Goal: Task Accomplishment & Management: Manage account settings

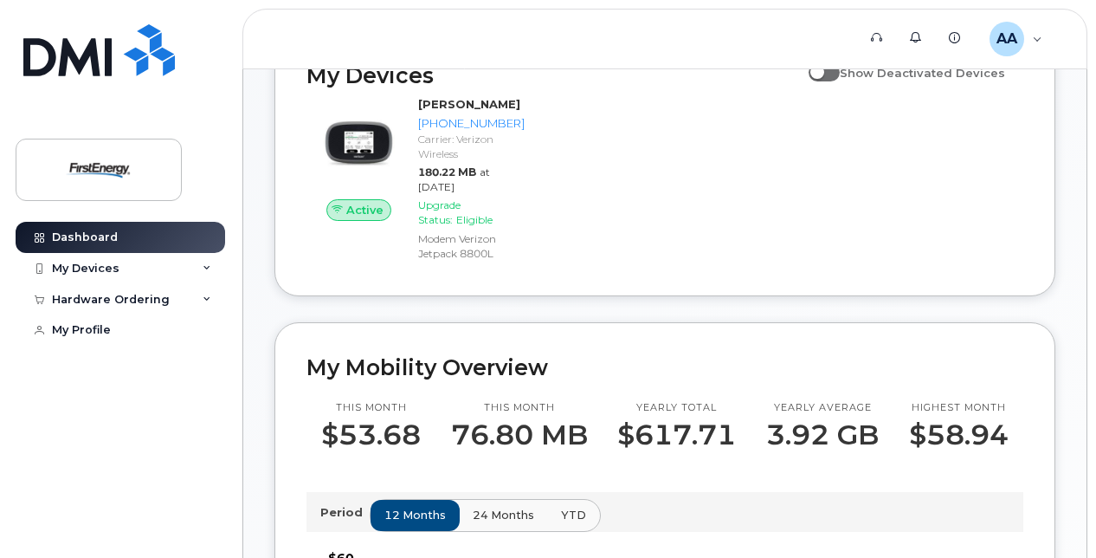
scroll to position [339, 0]
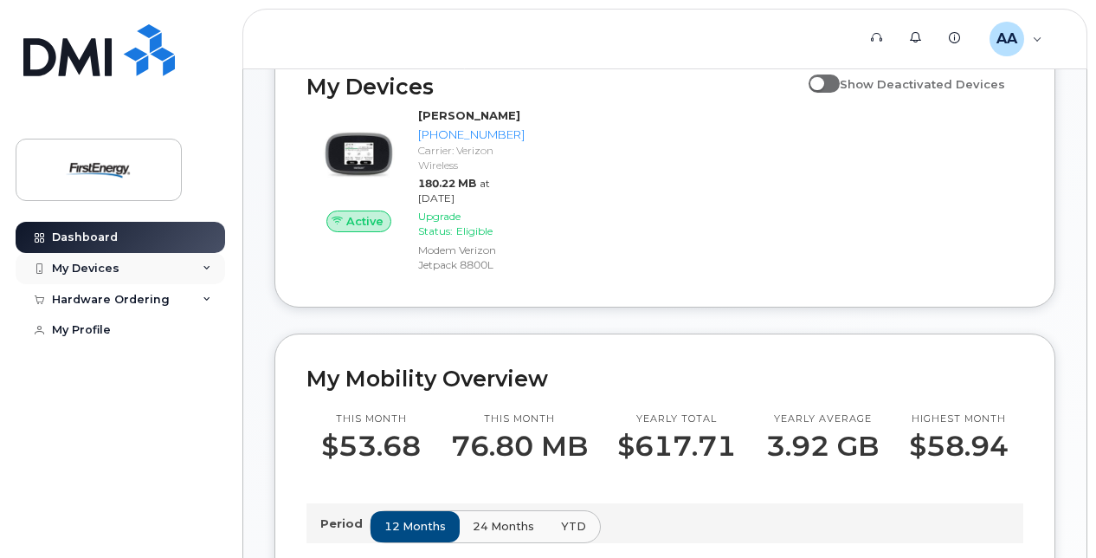
click at [99, 272] on div "My Devices" at bounding box center [86, 268] width 68 height 14
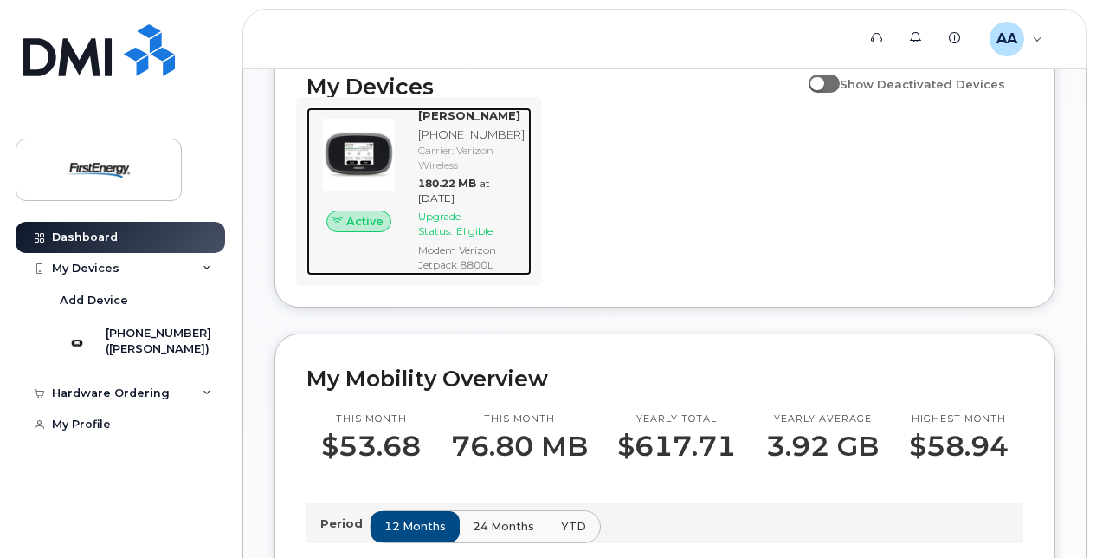
click at [457, 133] on div "[PHONE_NUMBER]" at bounding box center [471, 134] width 106 height 16
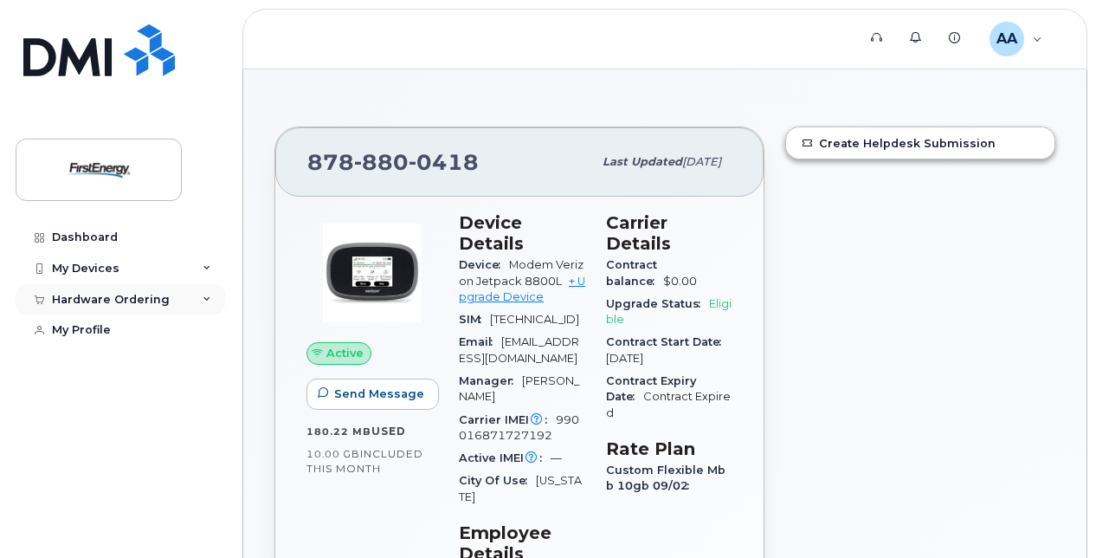
click at [94, 300] on div "Hardware Ordering" at bounding box center [111, 300] width 118 height 14
click at [94, 257] on div "My Devices" at bounding box center [121, 268] width 210 height 31
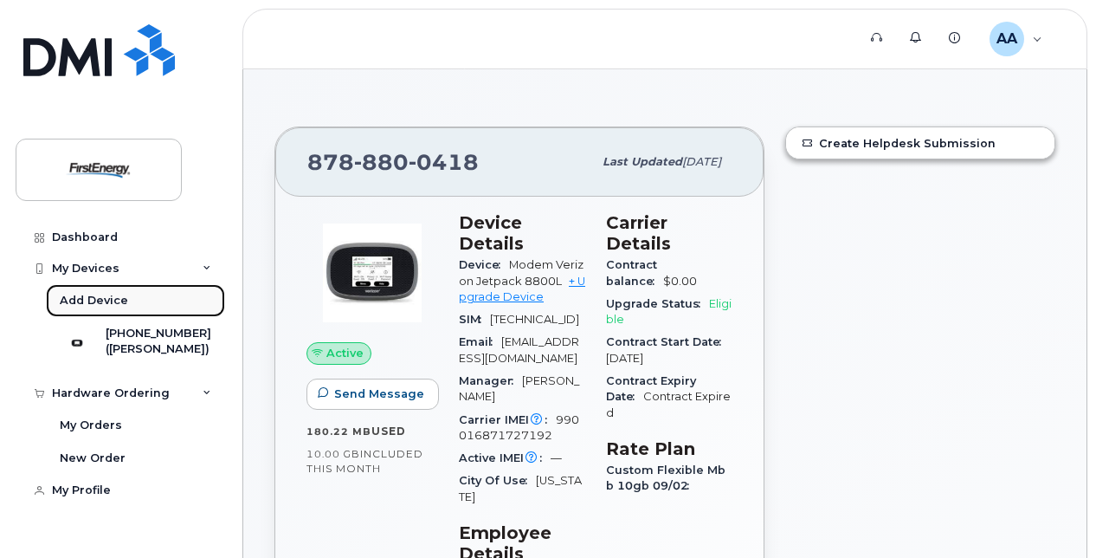
click at [94, 296] on div "Add Device" at bounding box center [94, 301] width 68 height 16
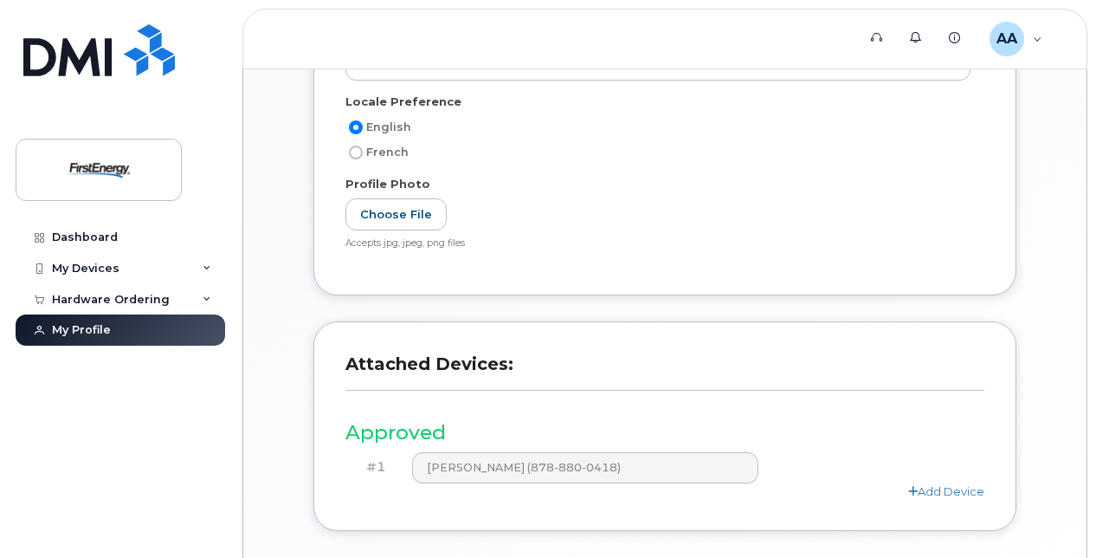
scroll to position [468, 0]
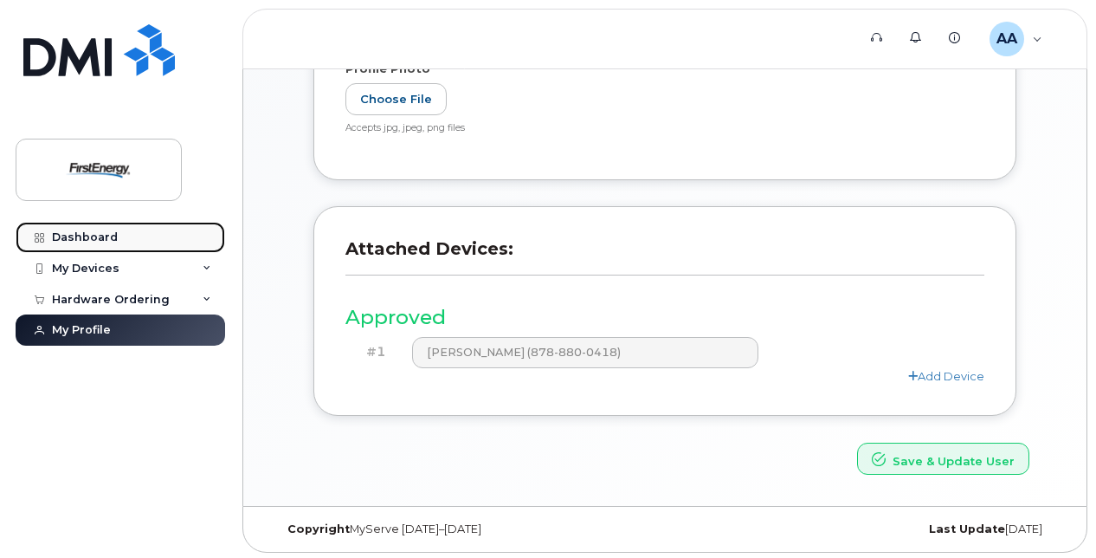
click at [104, 223] on link "Dashboard" at bounding box center [121, 237] width 210 height 31
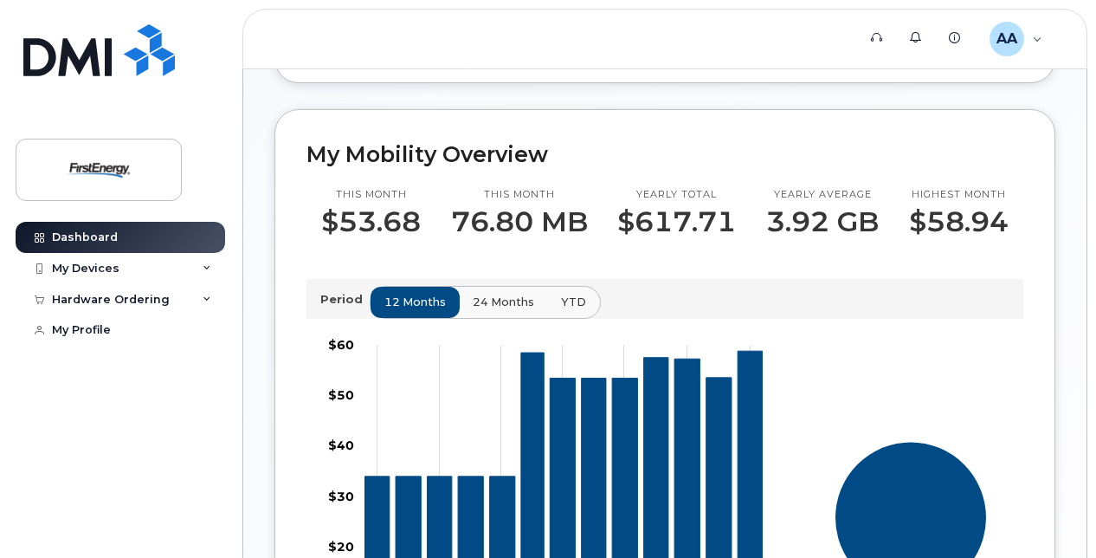
scroll to position [632, 0]
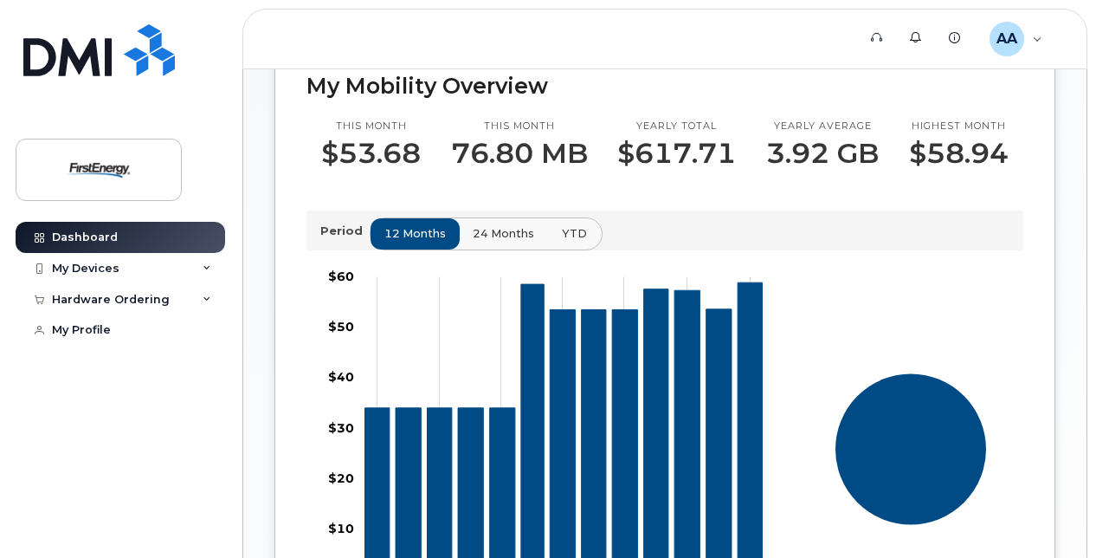
click at [580, 223] on button "YTD" at bounding box center [574, 233] width 55 height 31
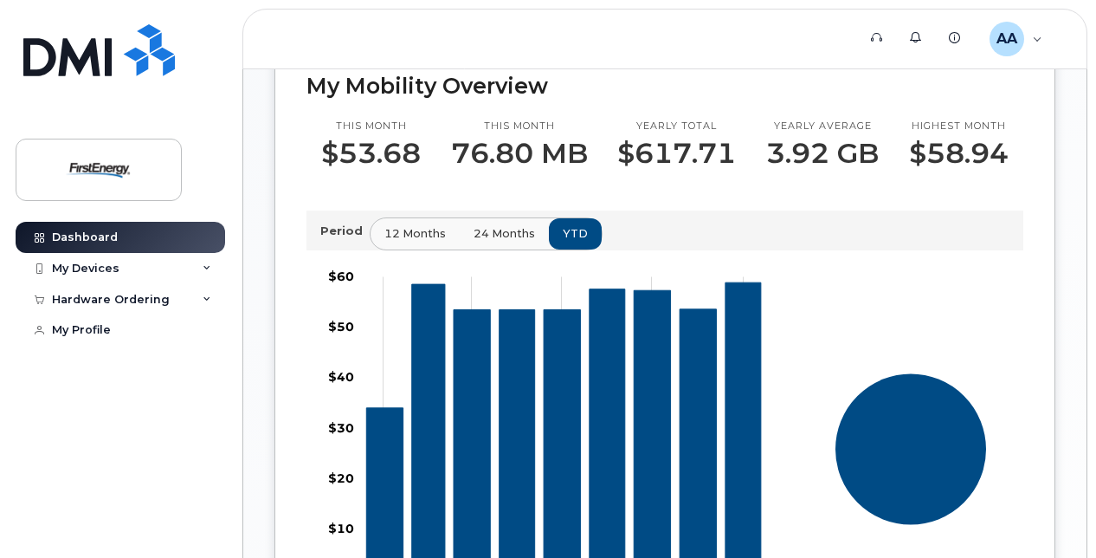
click at [532, 232] on button "24 months" at bounding box center [504, 233] width 91 height 31
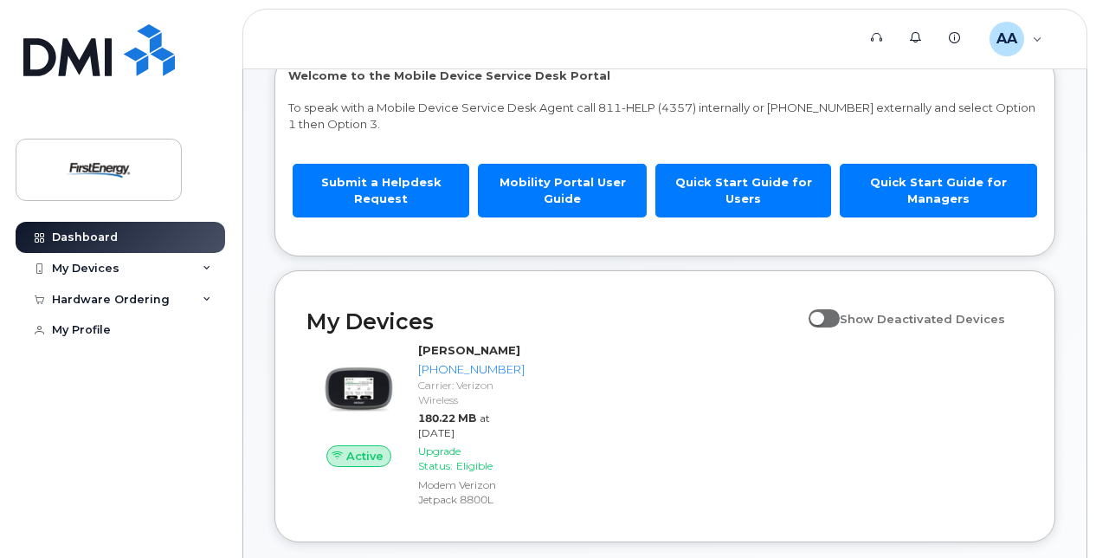
scroll to position [106, 0]
